Goal: Communication & Community: Ask a question

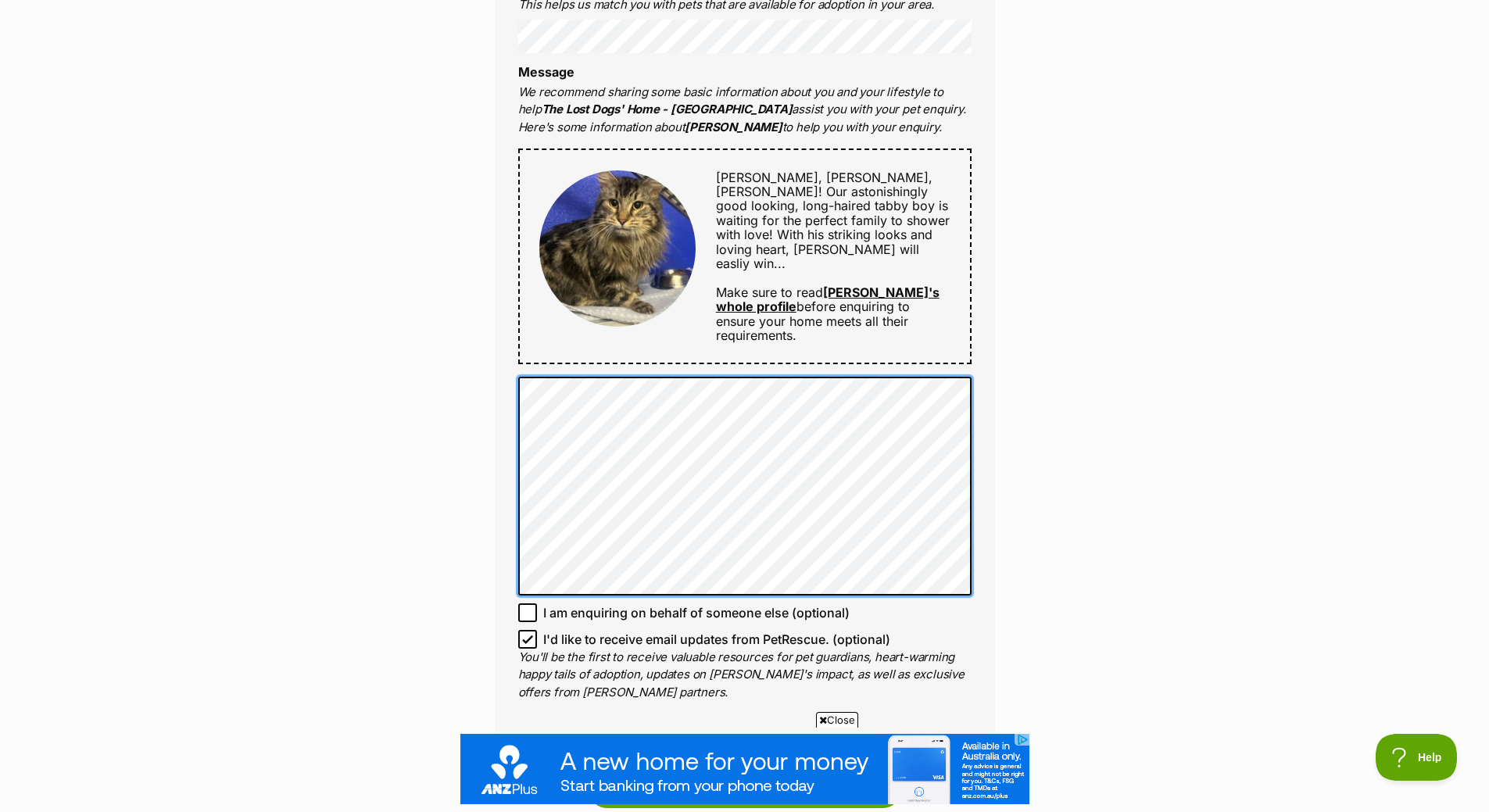
scroll to position [938, 0]
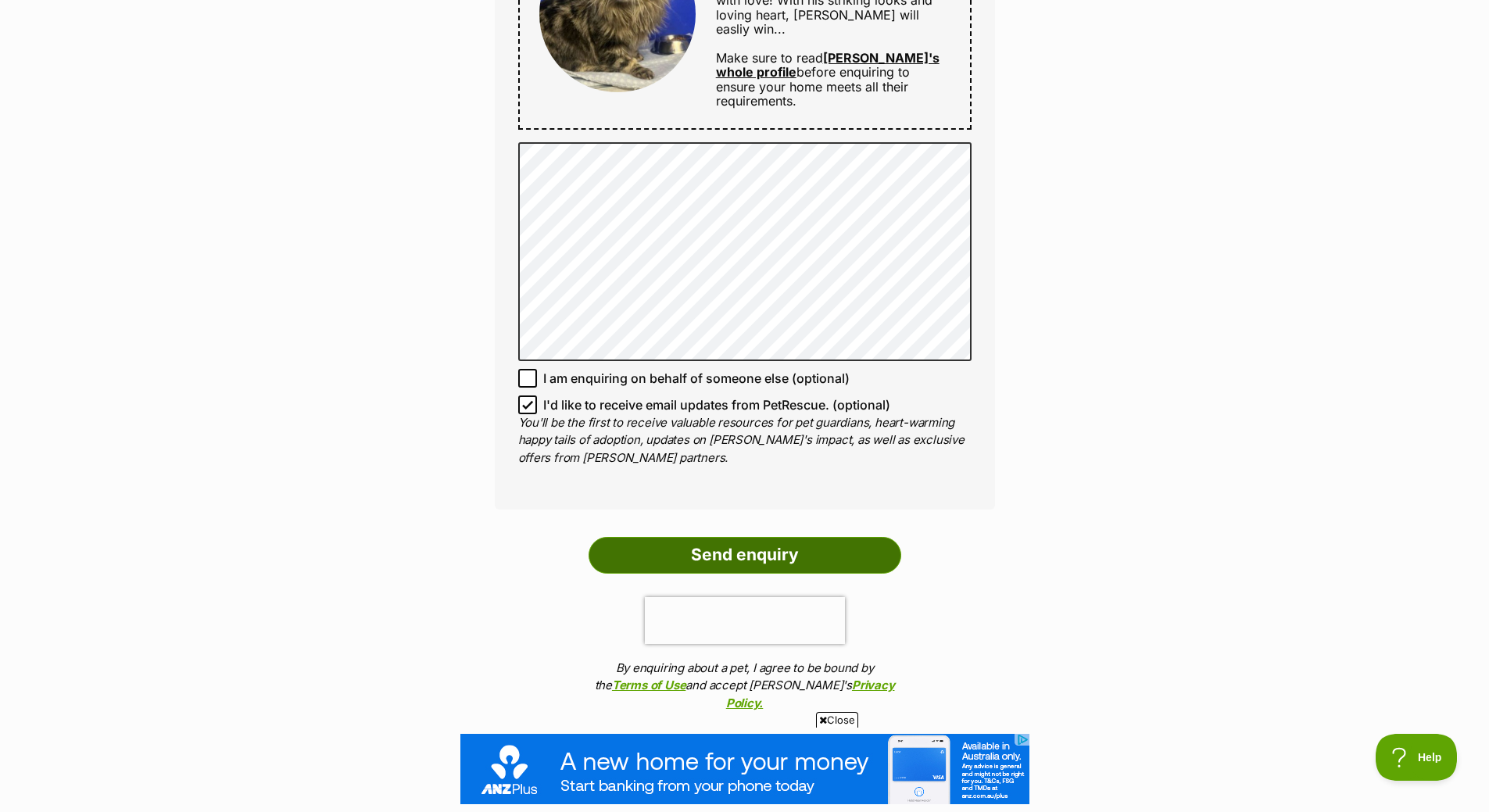
click at [775, 558] on input "Send enquiry" at bounding box center [744, 555] width 312 height 36
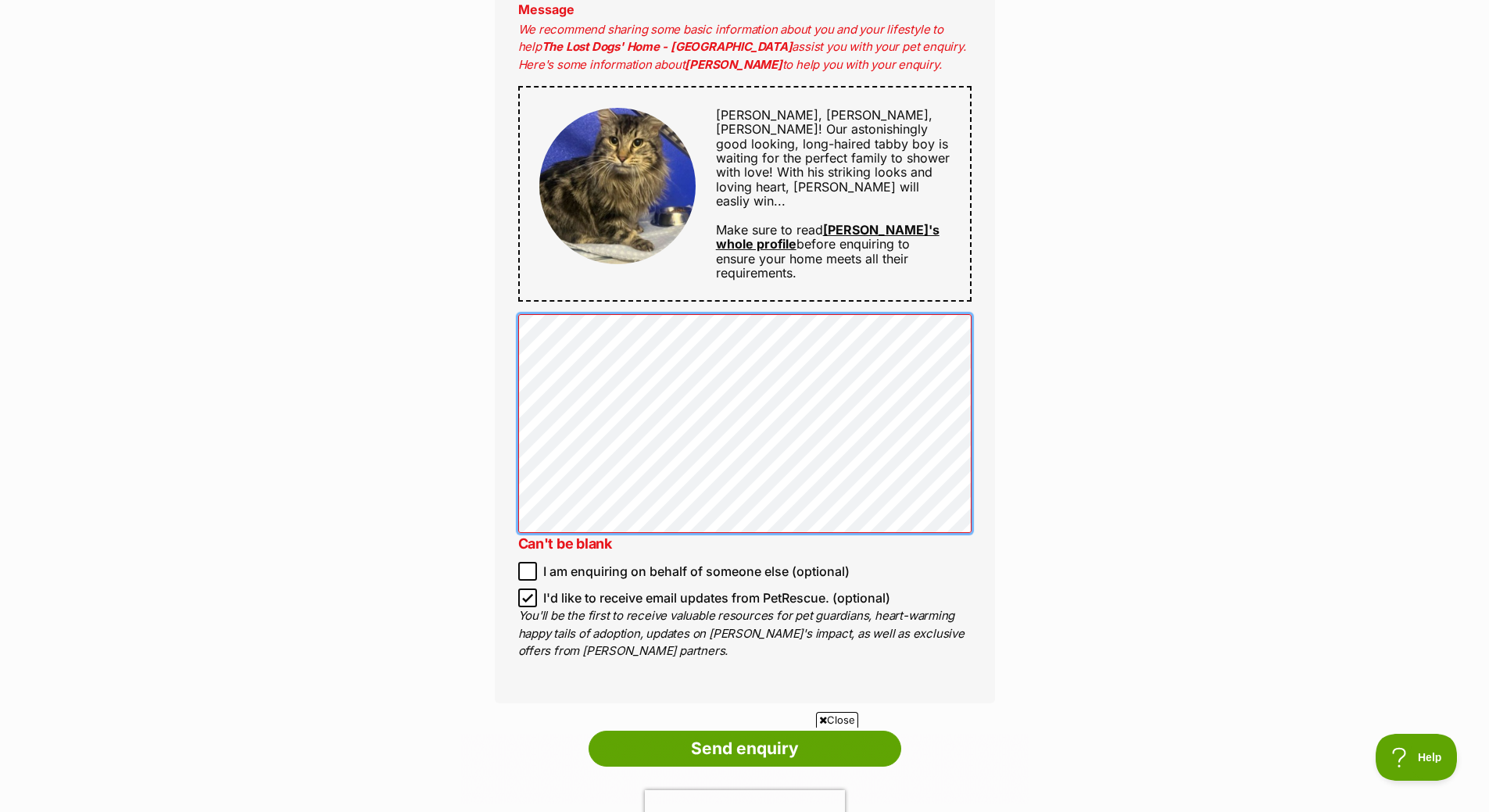
scroll to position [938, 0]
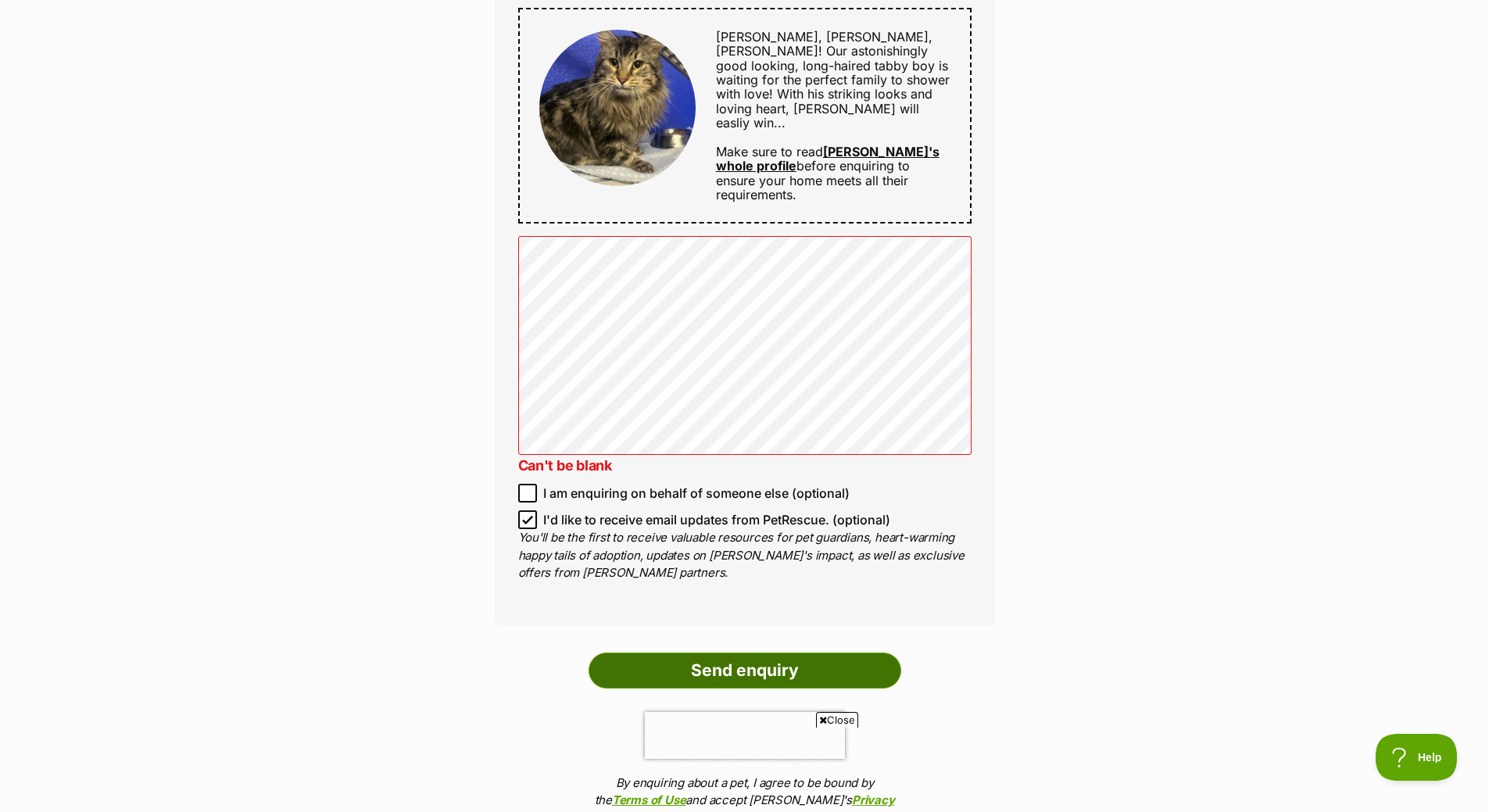
click at [759, 659] on input "Send enquiry" at bounding box center [744, 671] width 312 height 36
